Goal: Check status: Check status

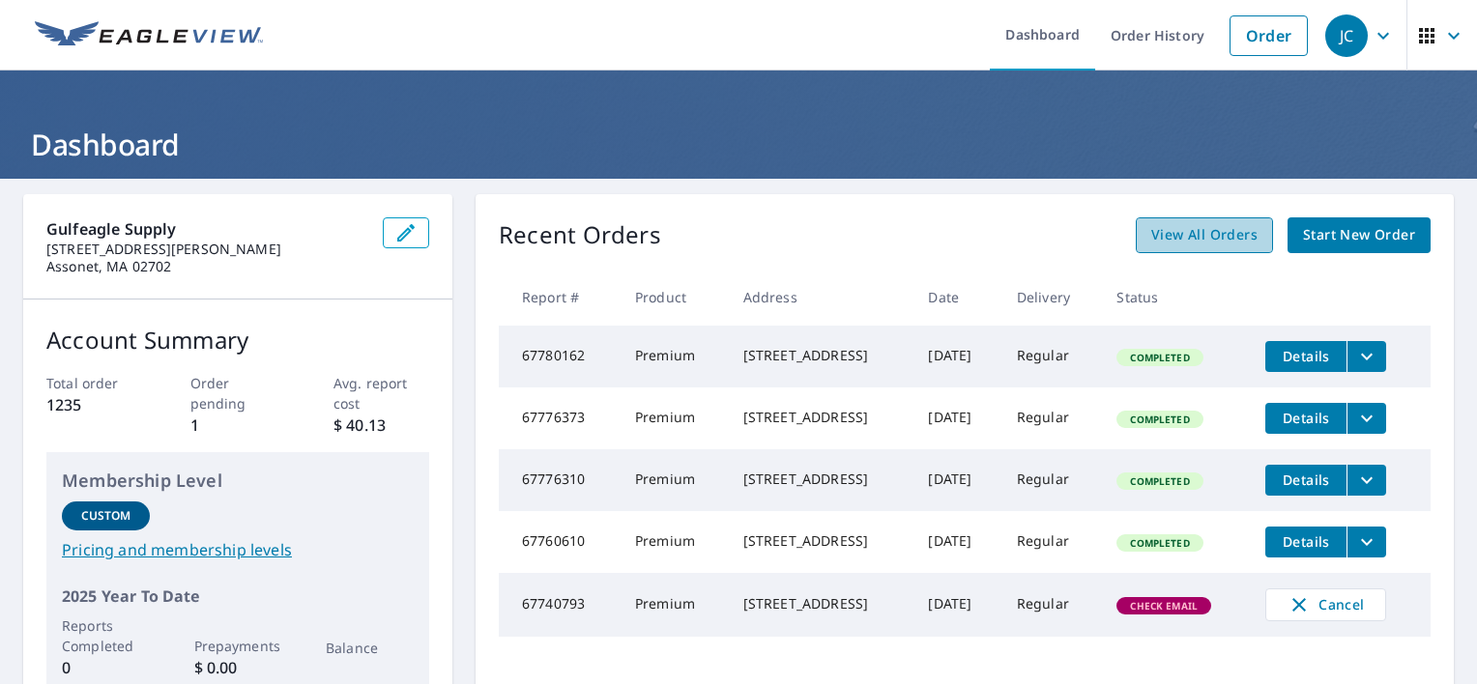
click at [1193, 233] on span "View All Orders" at bounding box center [1204, 235] width 106 height 24
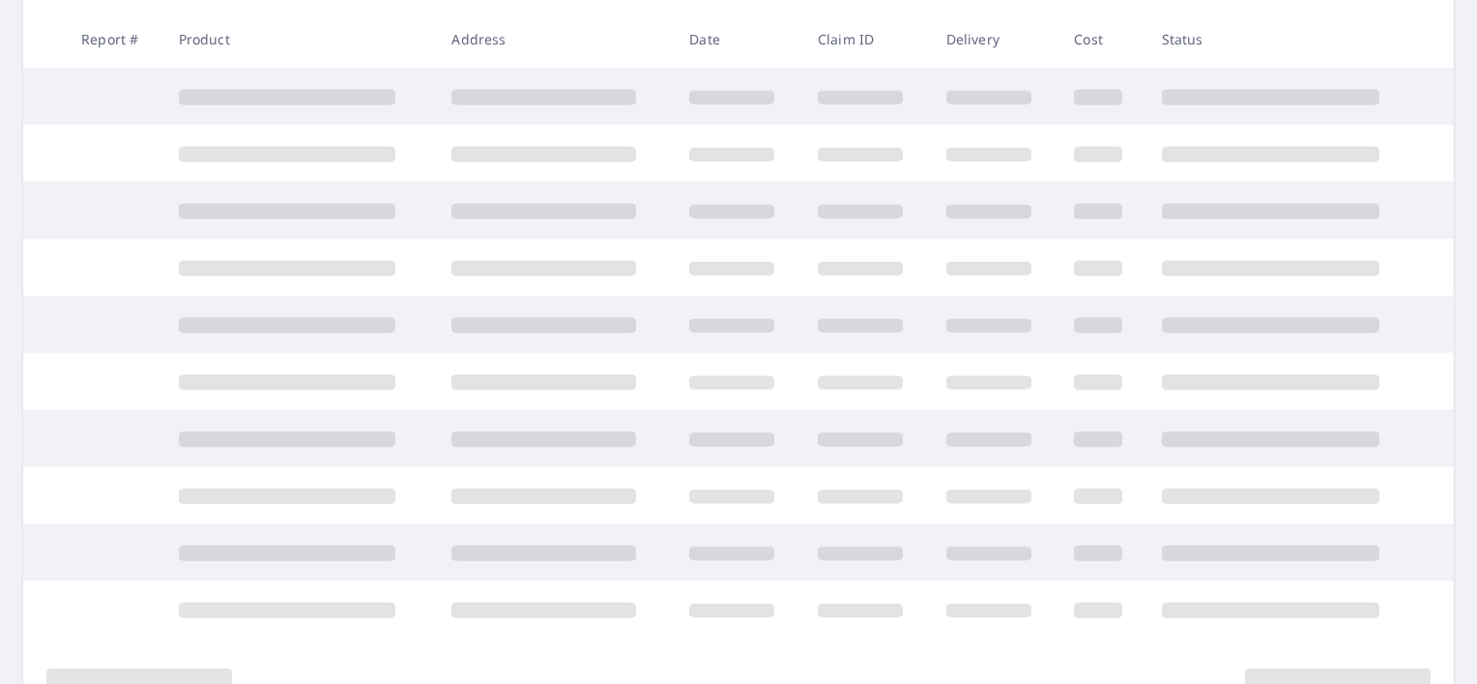
scroll to position [434, 0]
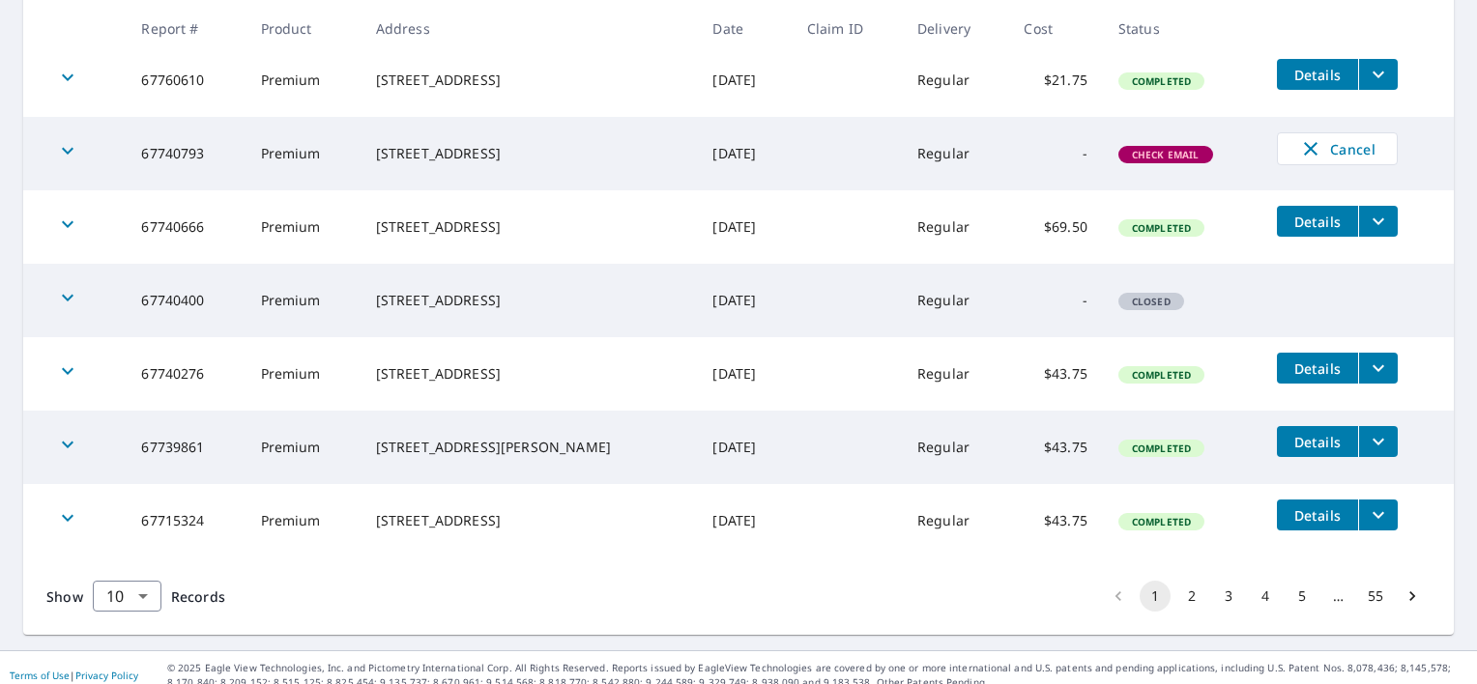
scroll to position [619, 0]
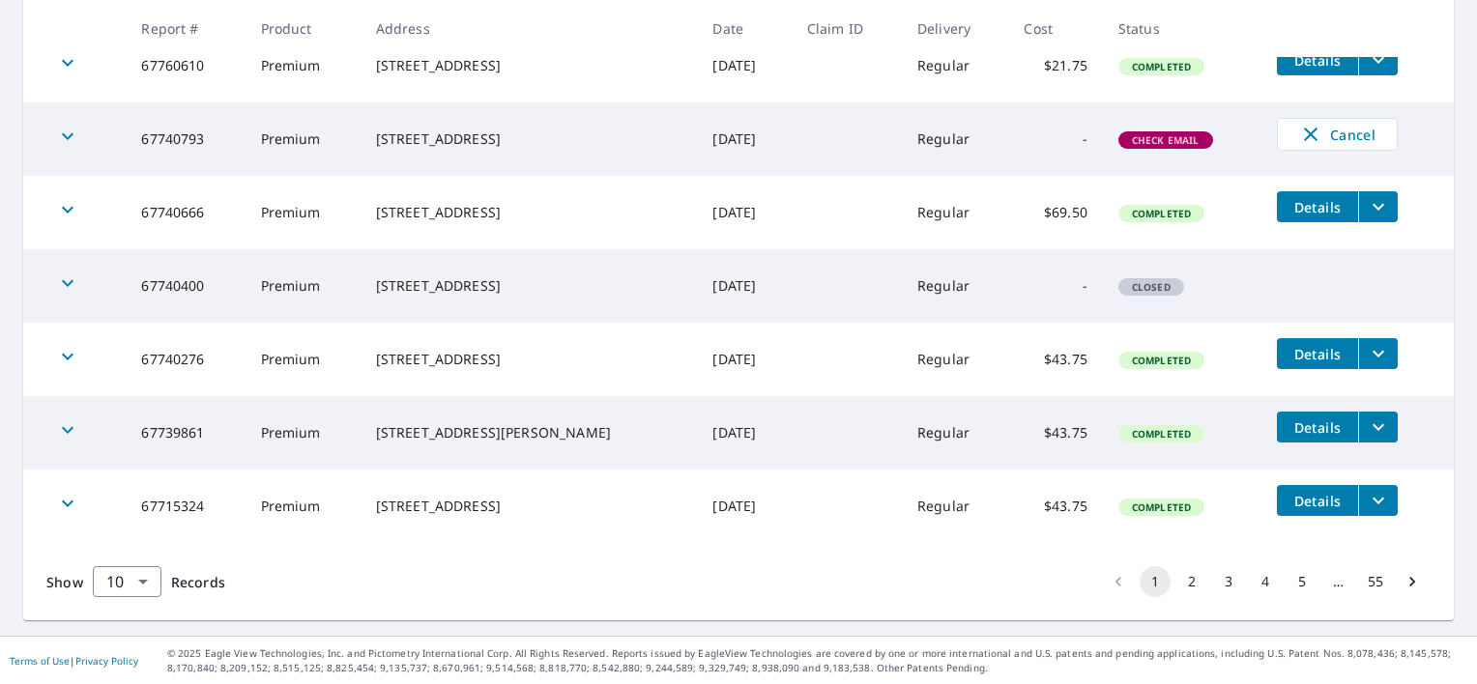
click at [1184, 584] on button "2" at bounding box center [1191, 581] width 31 height 31
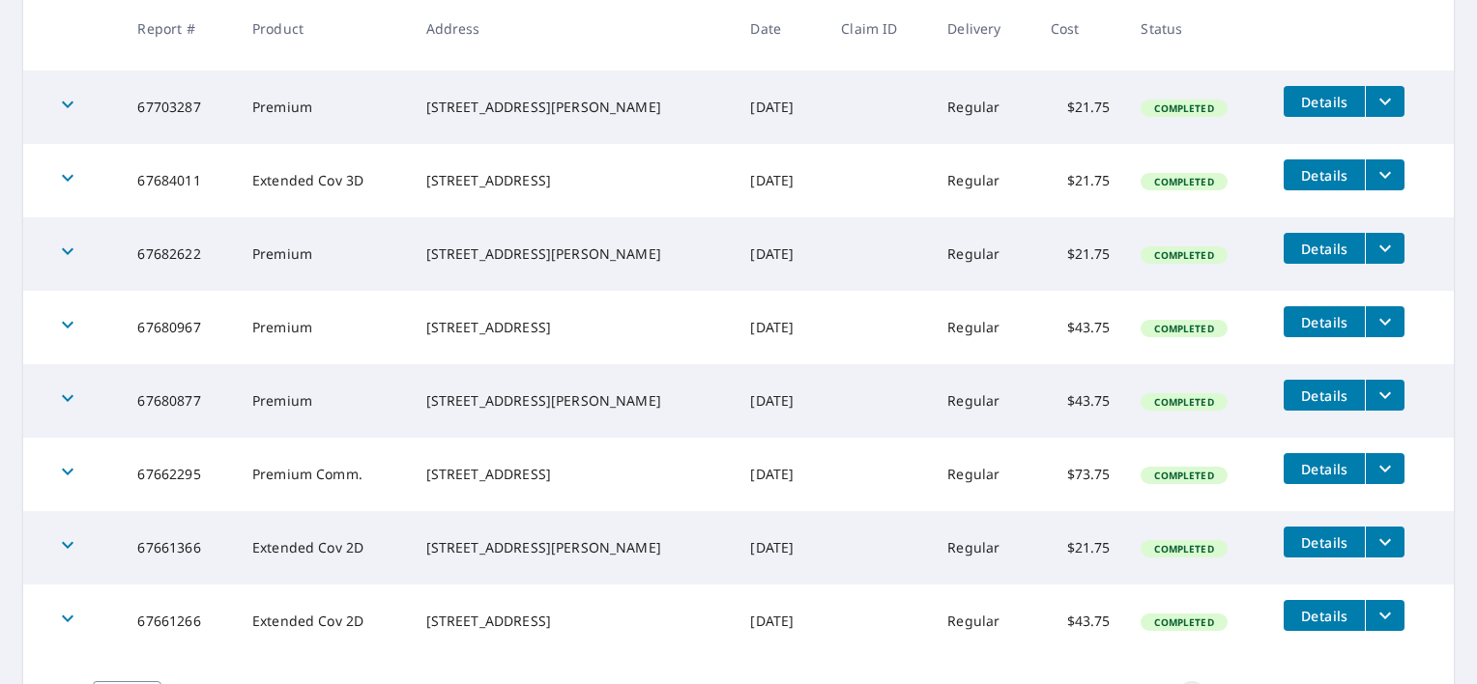
scroll to position [619, 0]
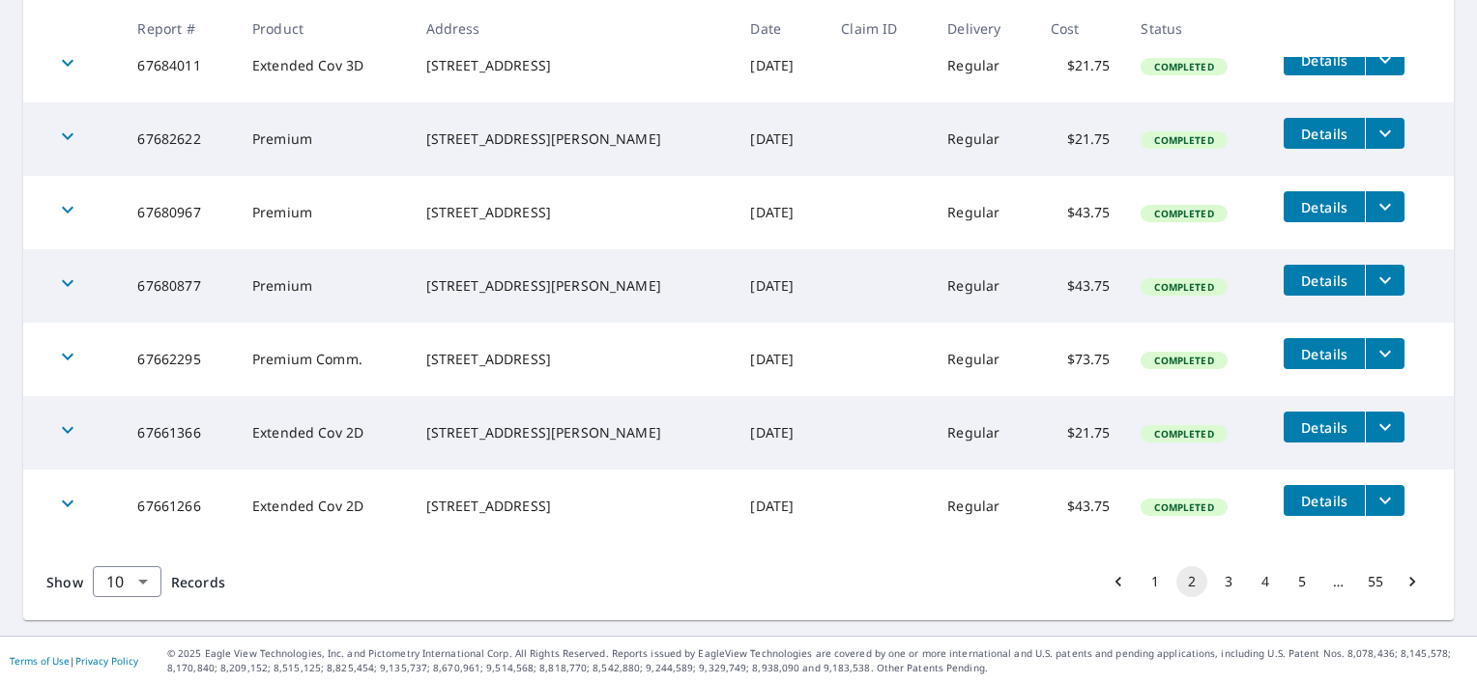
click at [1148, 582] on button "1" at bounding box center [1154, 581] width 31 height 31
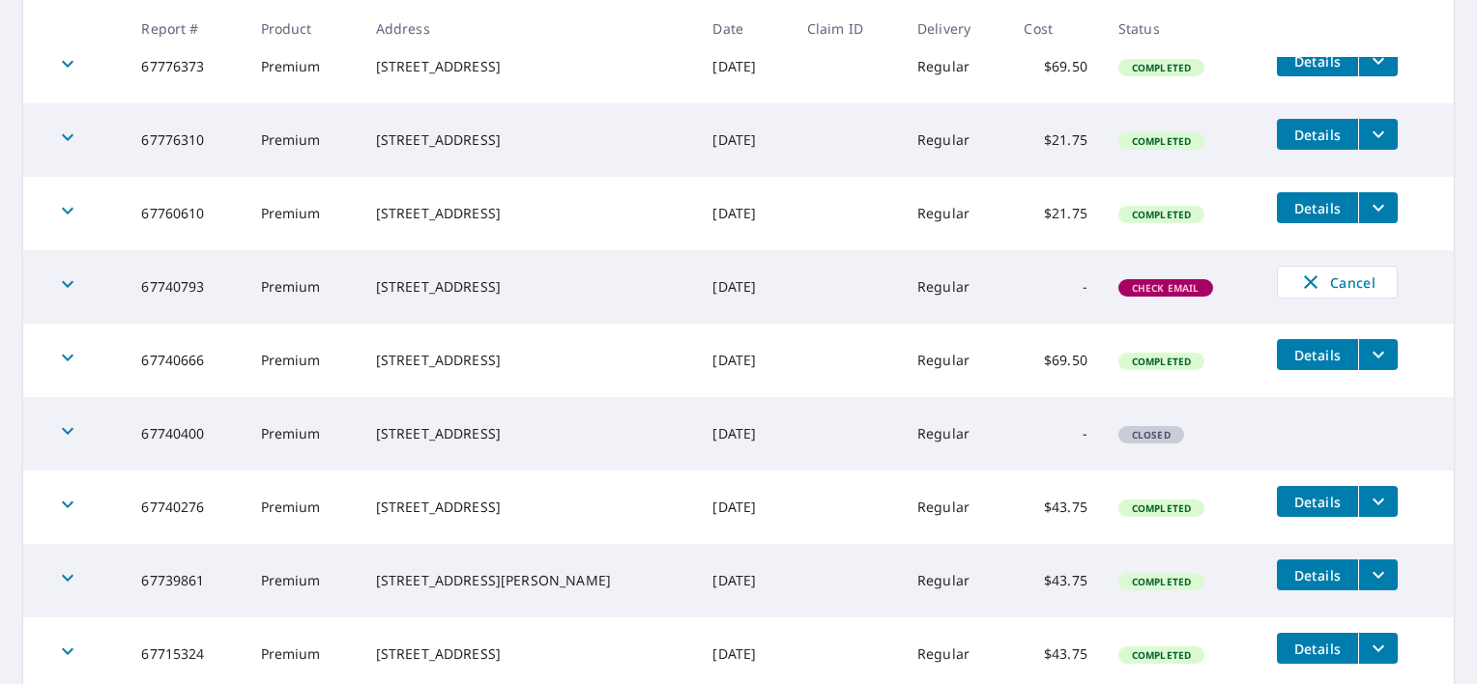
scroll to position [619, 0]
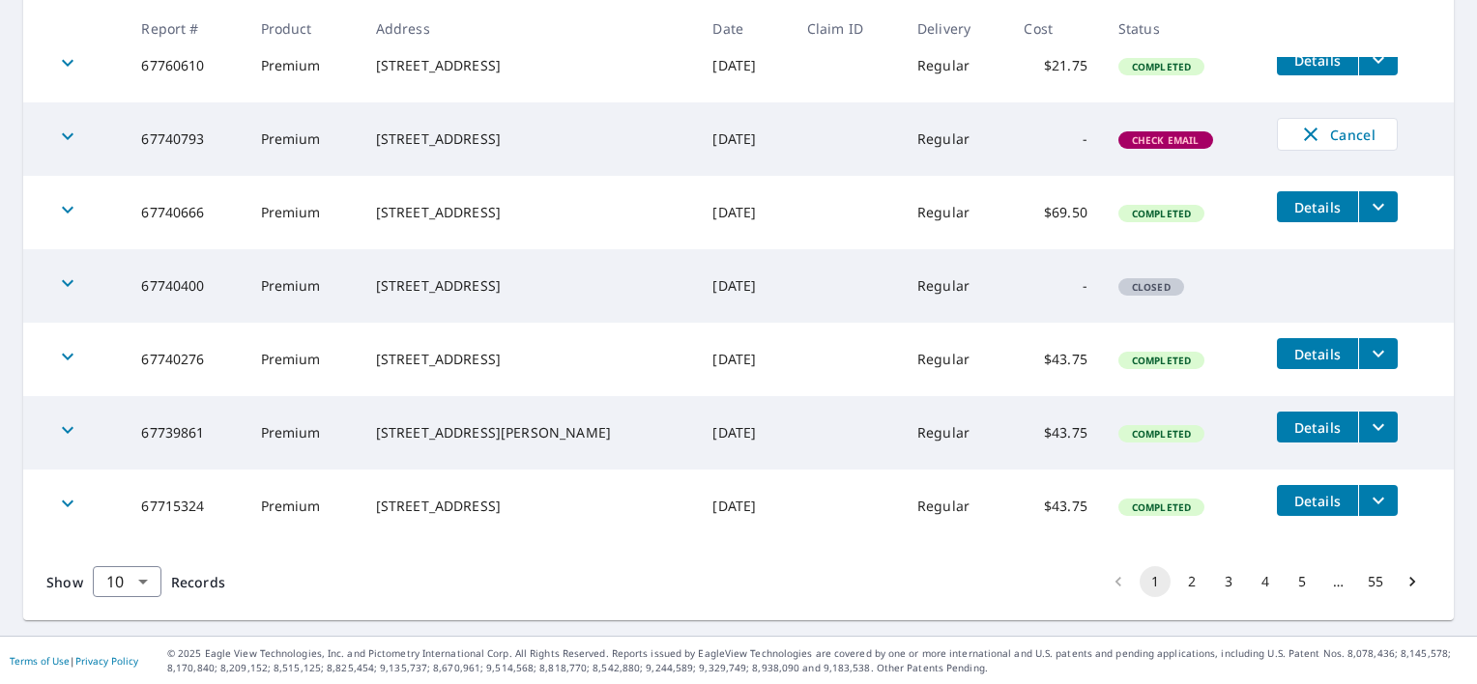
click at [1176, 586] on button "2" at bounding box center [1191, 581] width 31 height 31
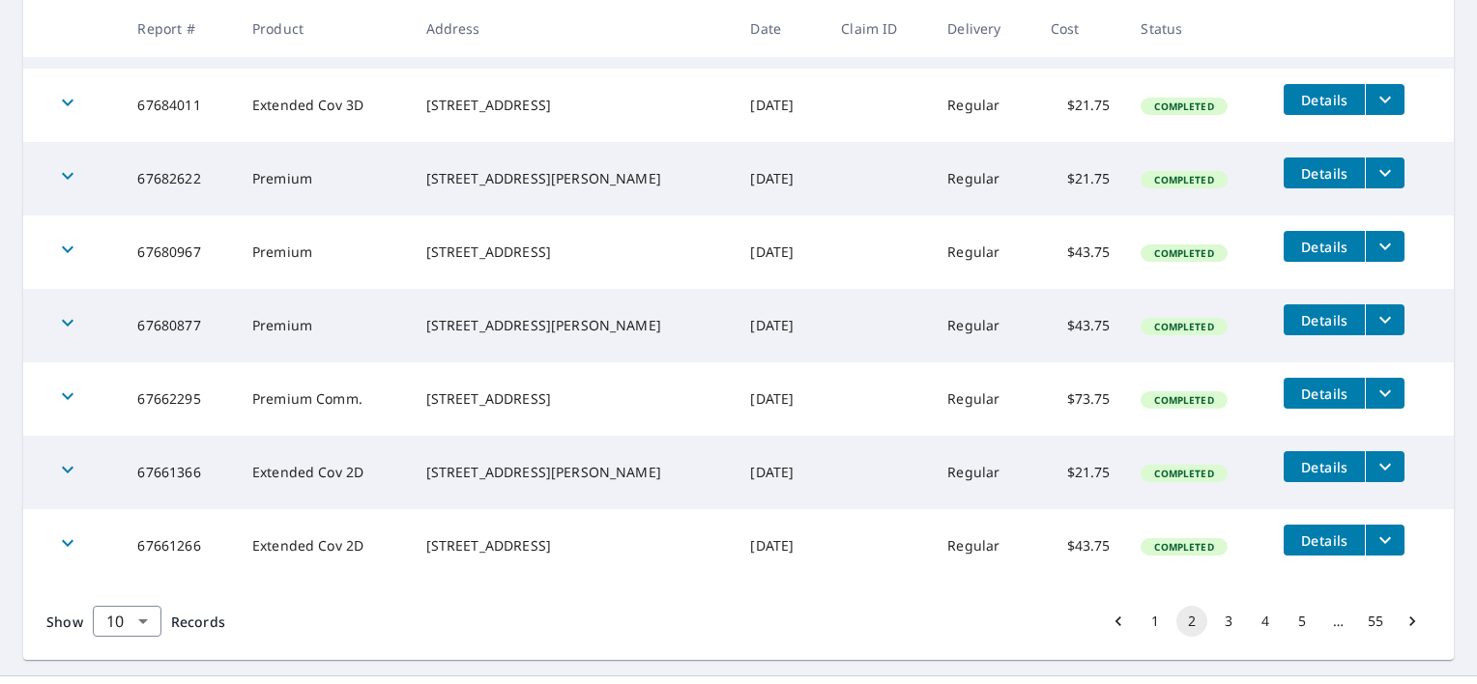
scroll to position [619, 0]
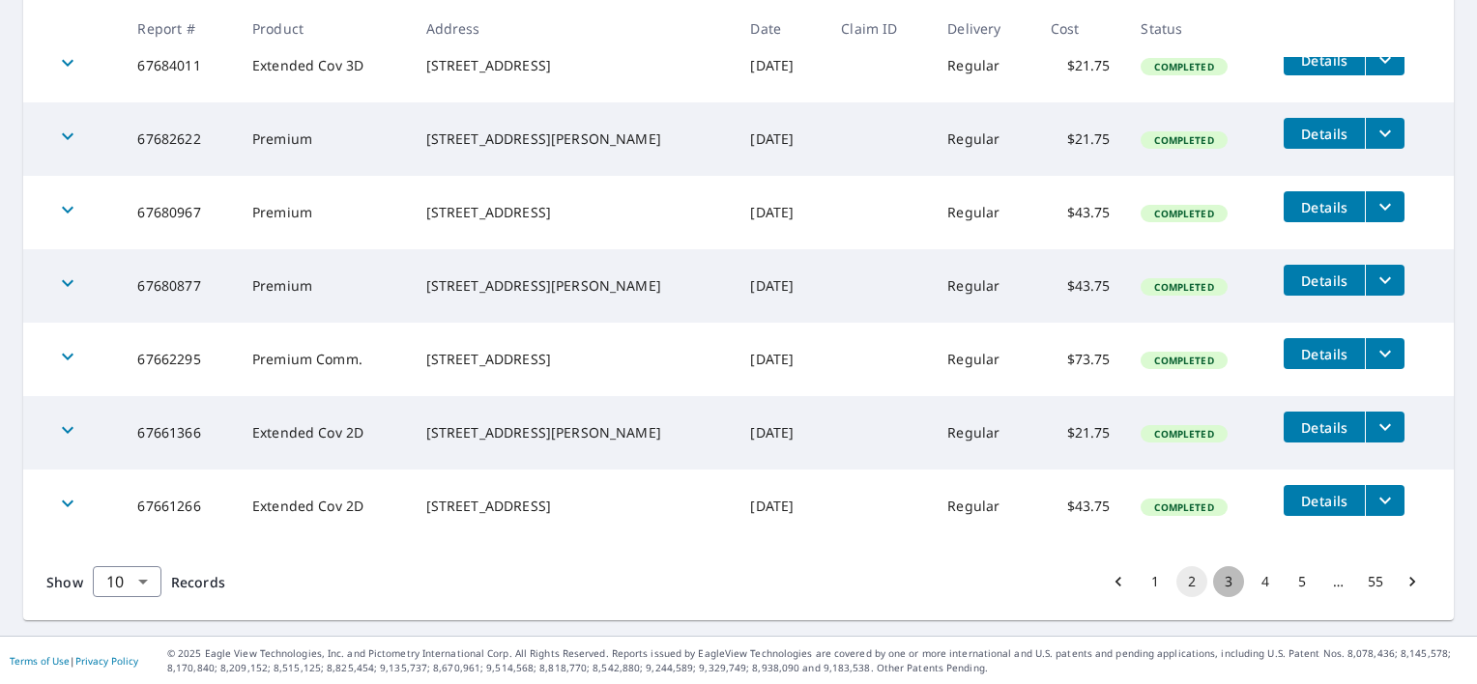
click at [1215, 580] on button "3" at bounding box center [1228, 581] width 31 height 31
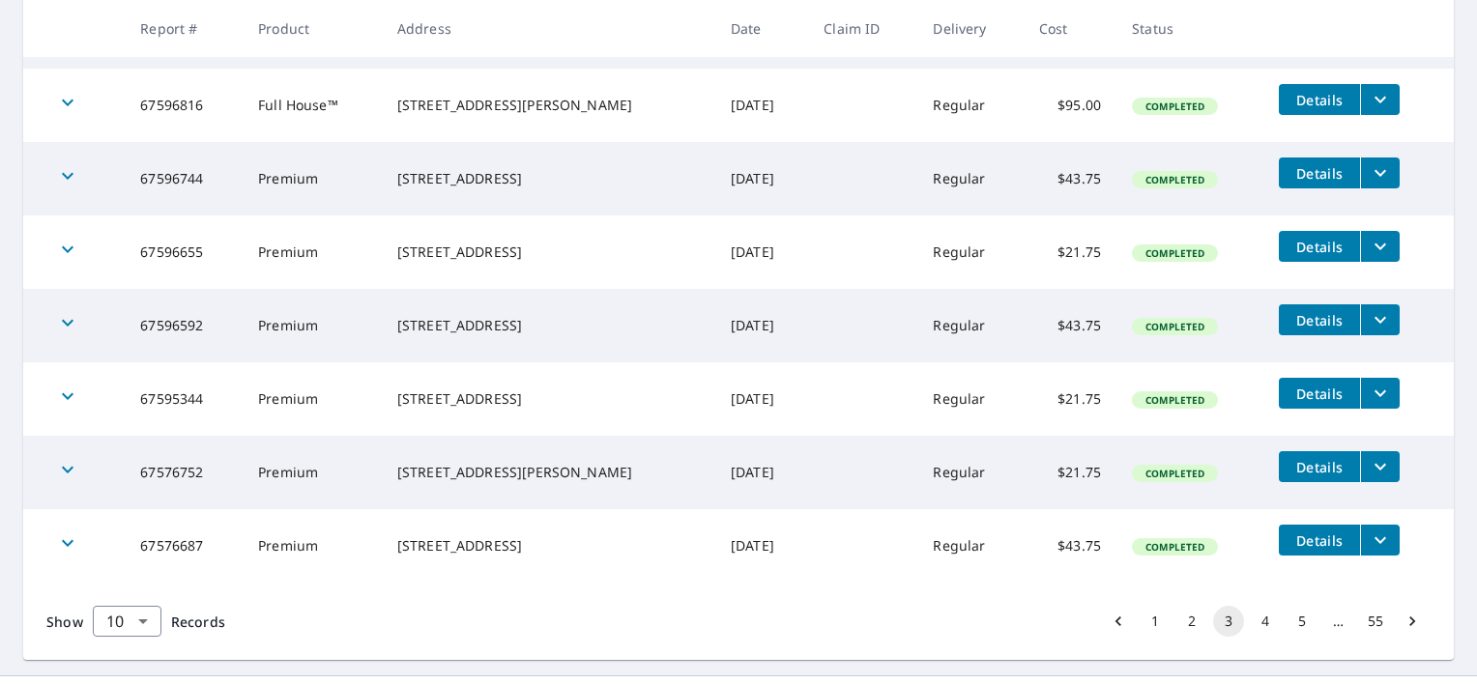
scroll to position [619, 0]
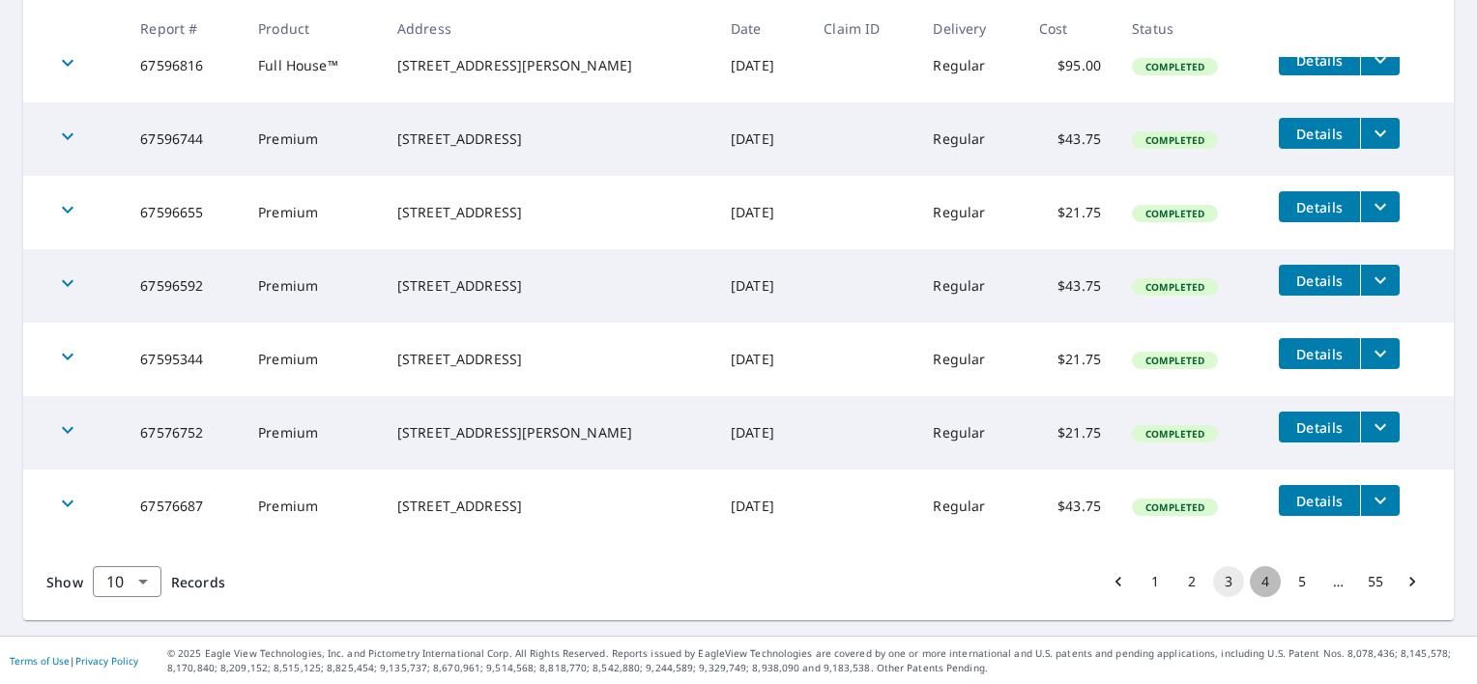
click at [1251, 580] on button "4" at bounding box center [1265, 581] width 31 height 31
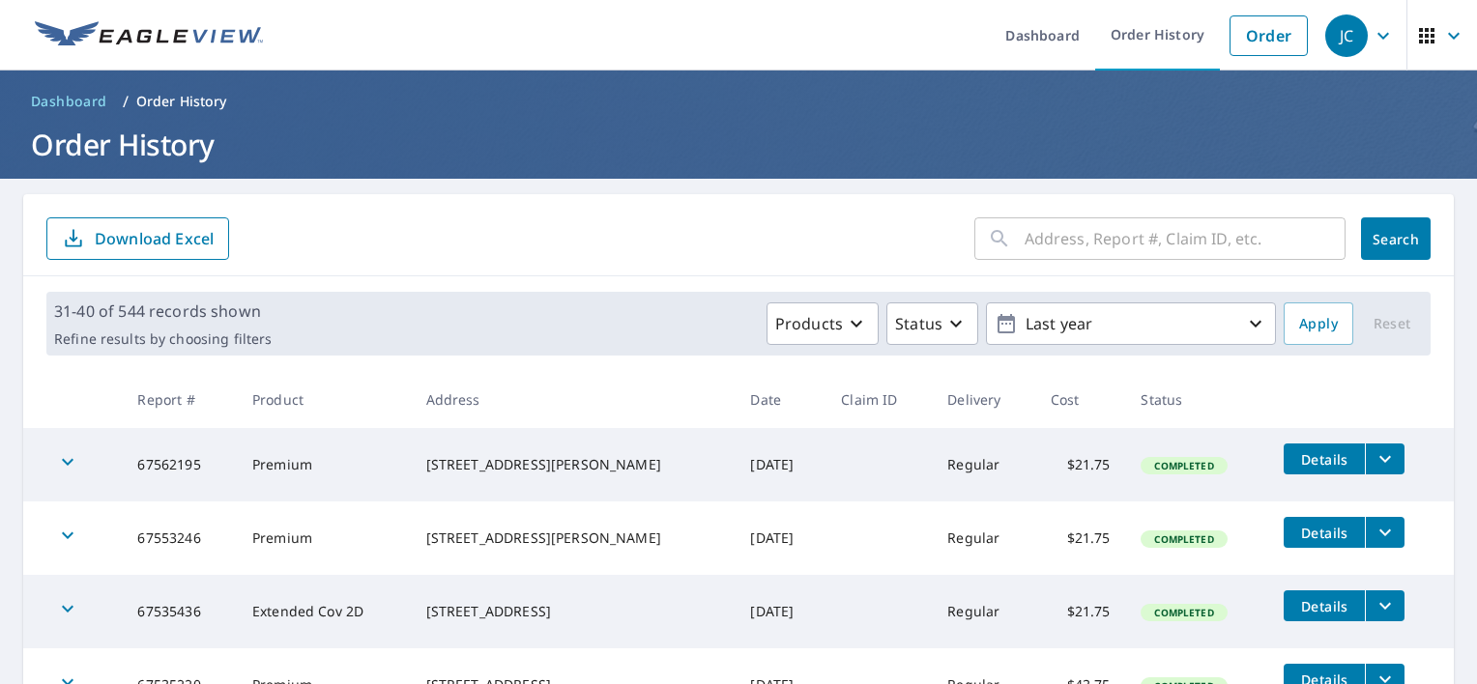
click at [1024, 238] on input "text" at bounding box center [1184, 239] width 321 height 54
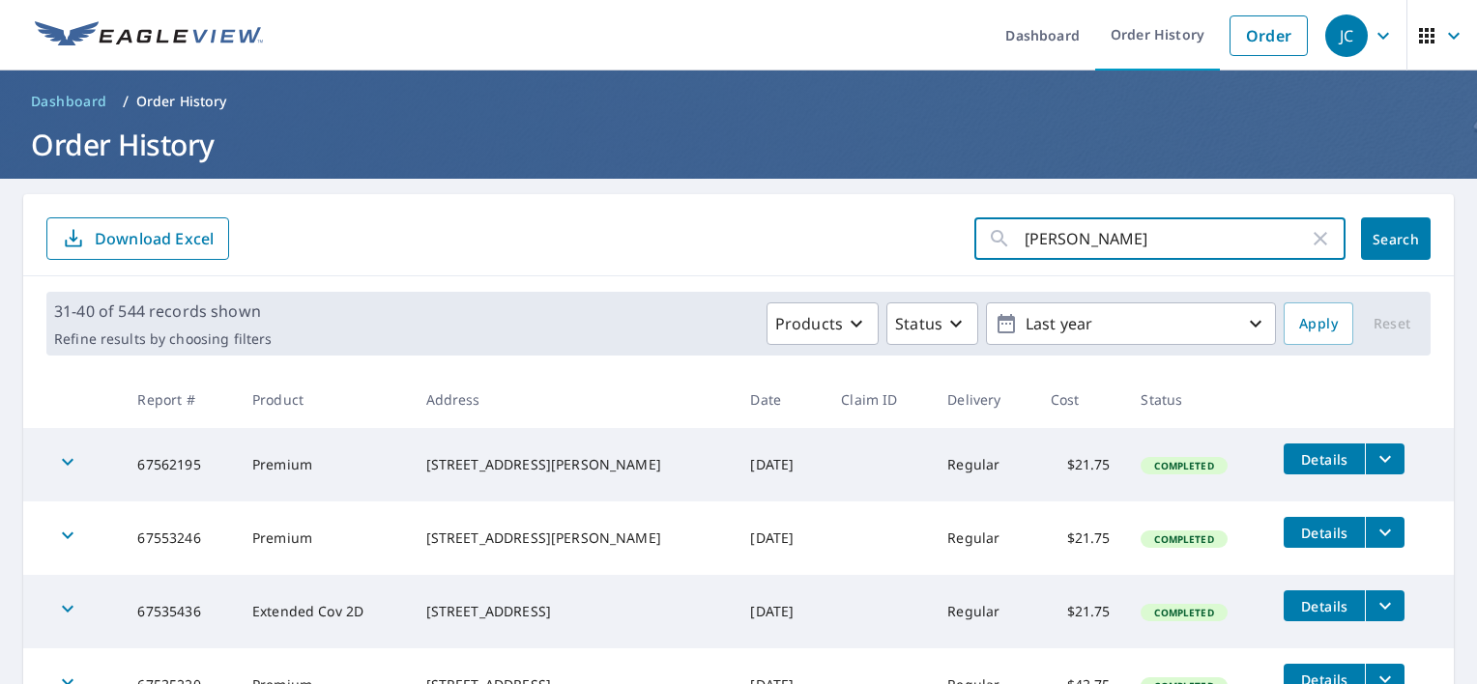
type input "[PERSON_NAME]"
click button "Search" at bounding box center [1396, 238] width 70 height 43
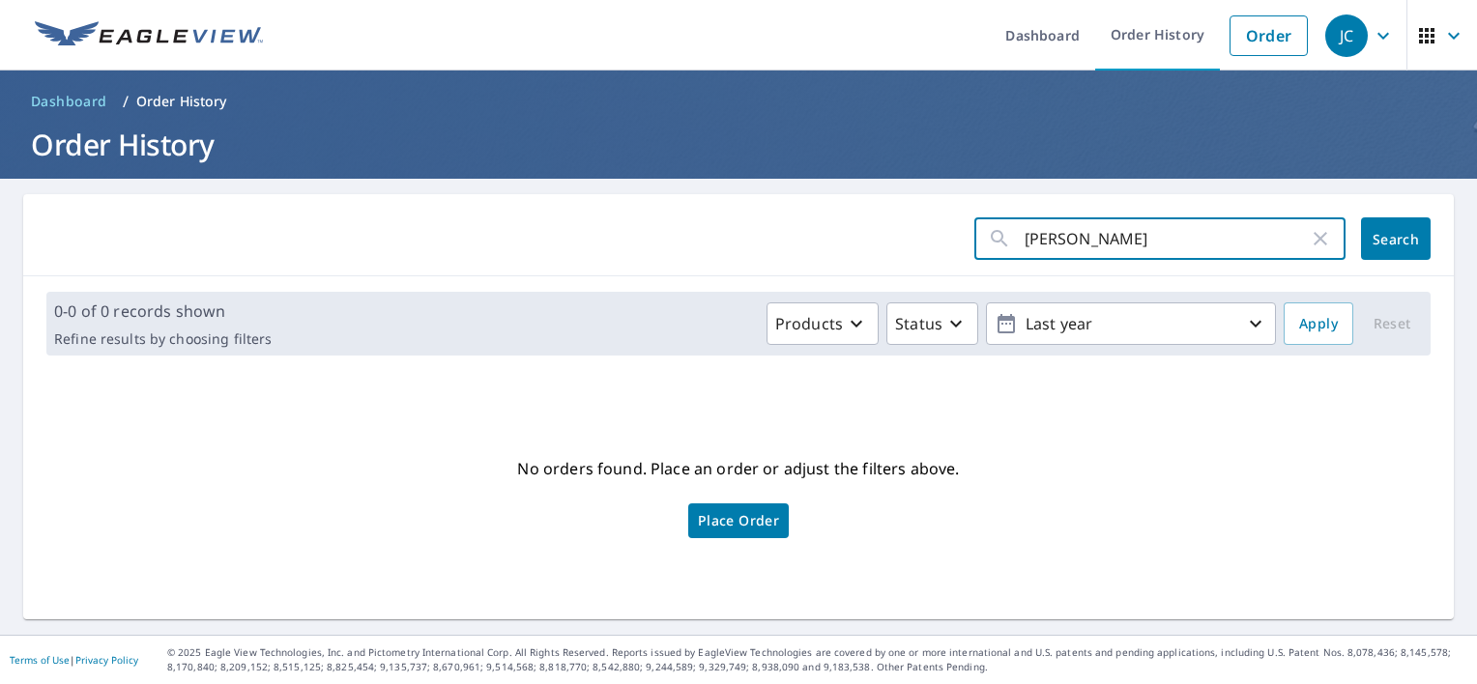
click at [1121, 234] on input "[PERSON_NAME]" at bounding box center [1166, 239] width 284 height 54
type input "[PERSON_NAME]"
click button "Search" at bounding box center [1396, 238] width 70 height 43
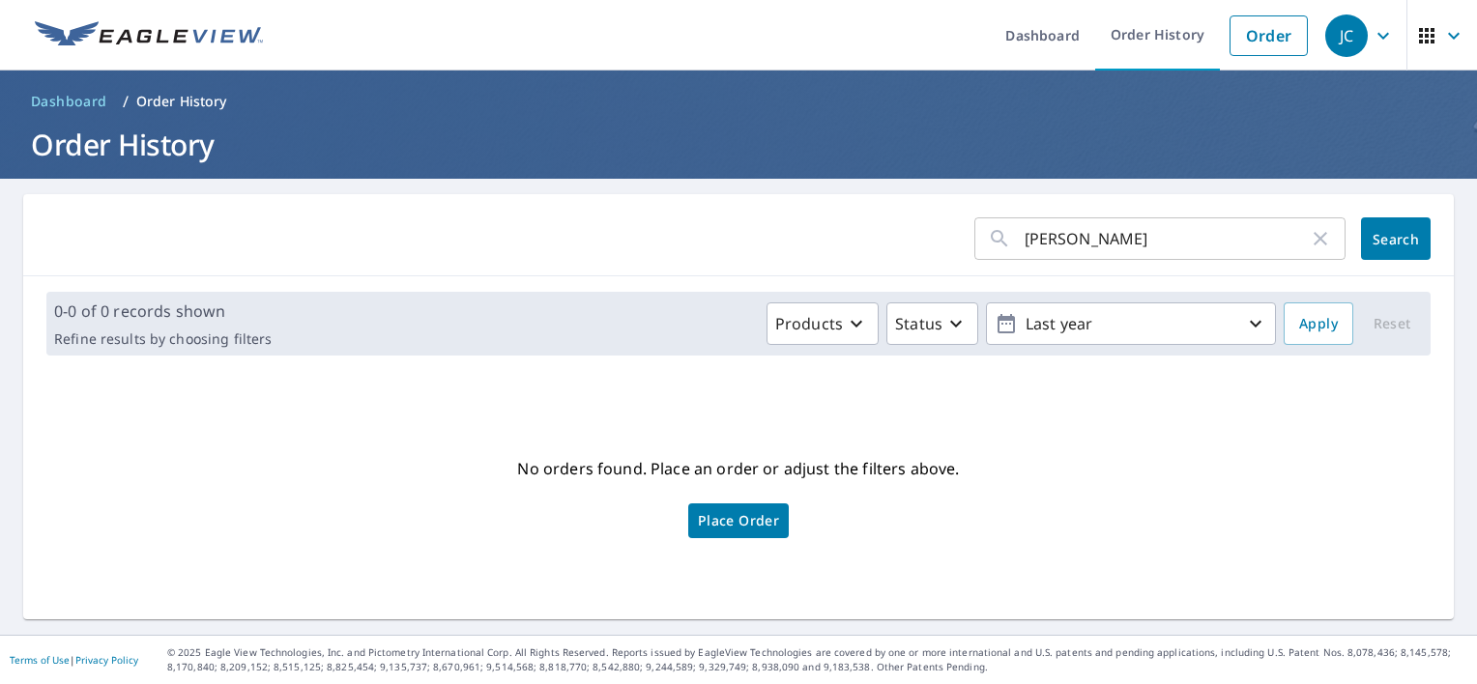
click at [1222, 243] on input "[PERSON_NAME]" at bounding box center [1166, 239] width 284 height 54
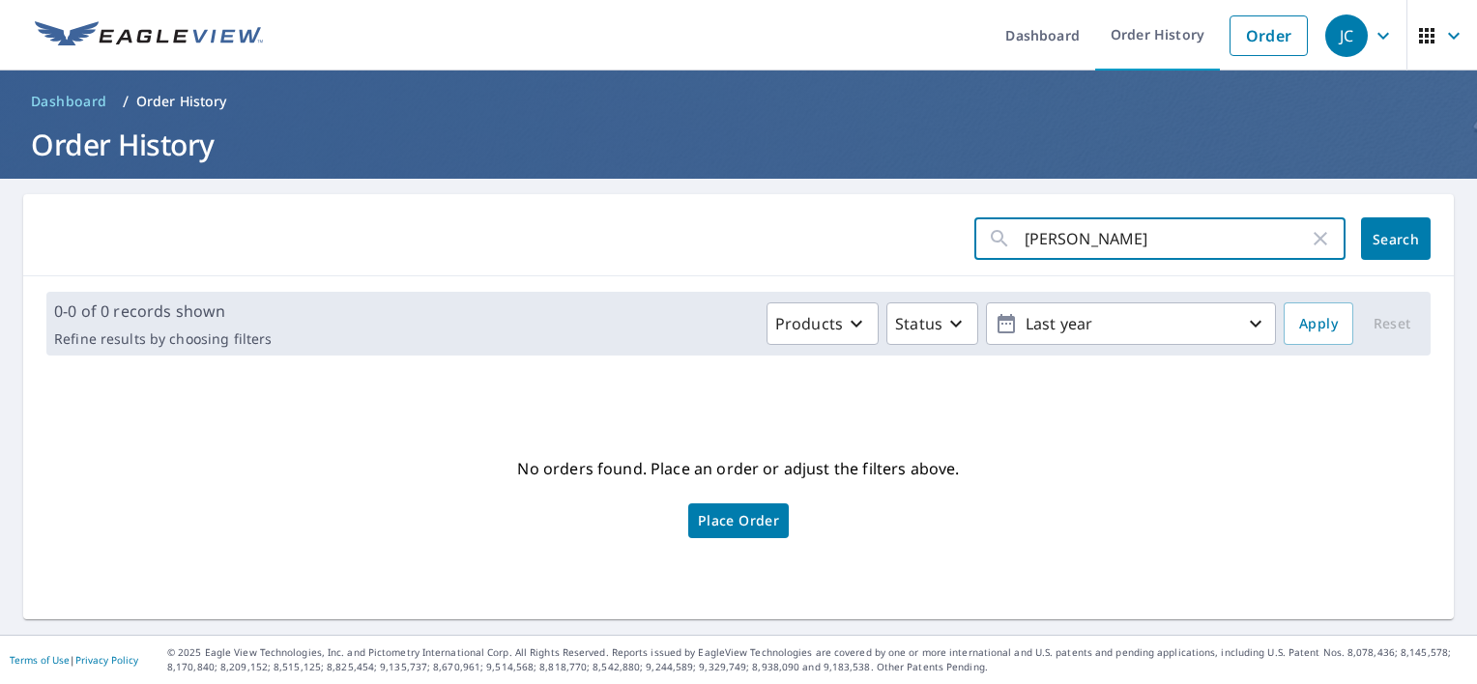
click at [1314, 240] on icon "button" at bounding box center [1320, 238] width 23 height 23
